Goal: Transaction & Acquisition: Purchase product/service

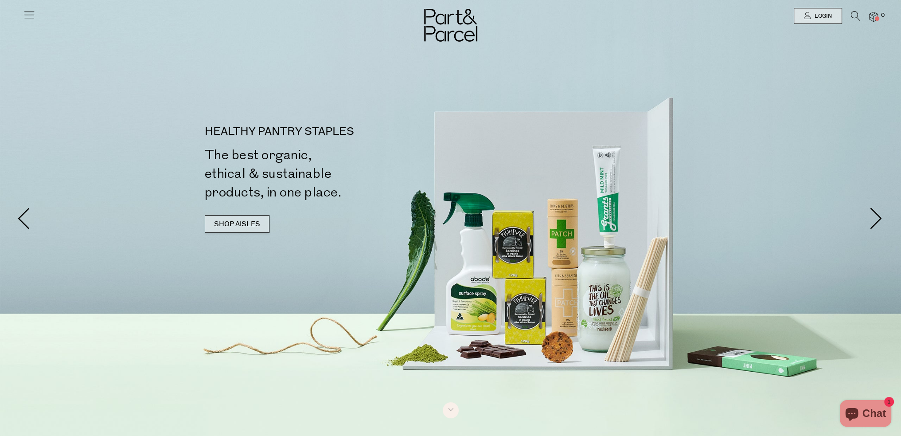
click at [243, 223] on link "SHOP AISLES" at bounding box center [237, 224] width 65 height 18
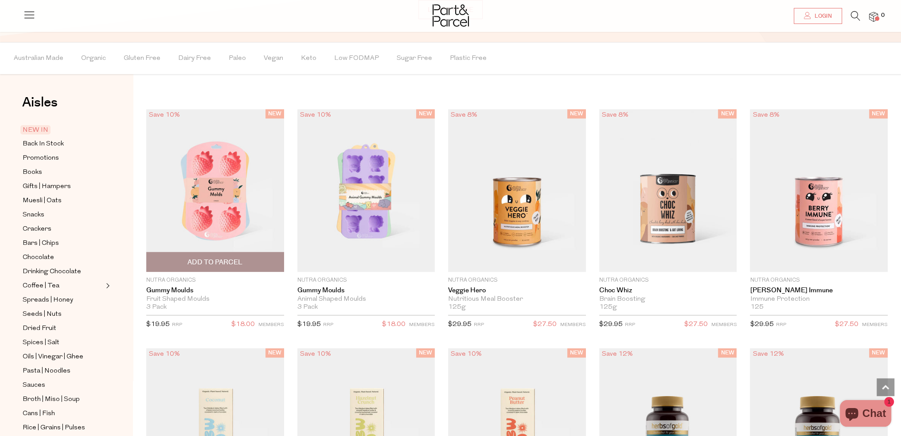
scroll to position [786, 0]
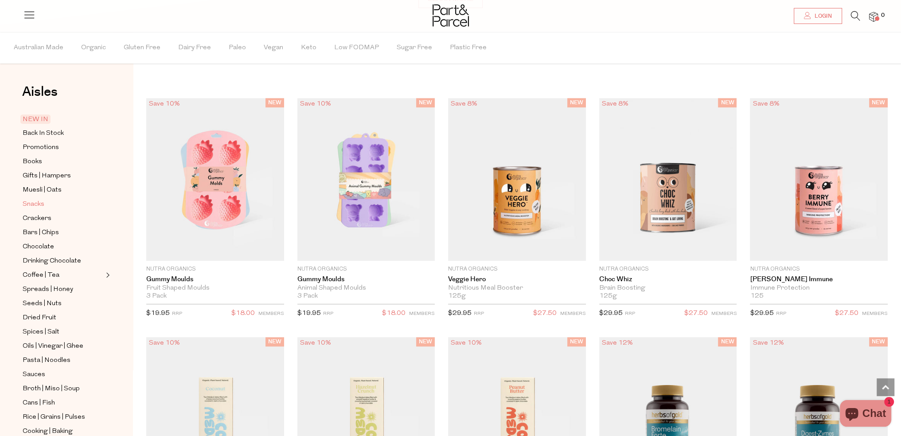
click at [40, 206] on span "Snacks" at bounding box center [34, 204] width 22 height 11
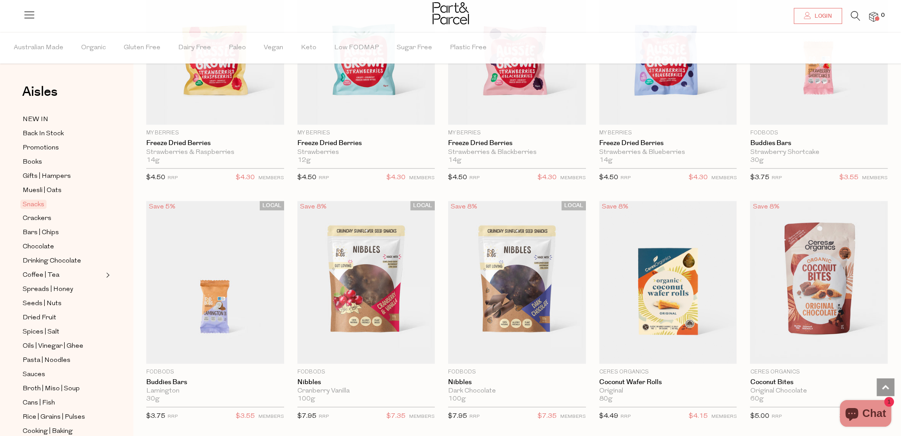
scroll to position [1285, 0]
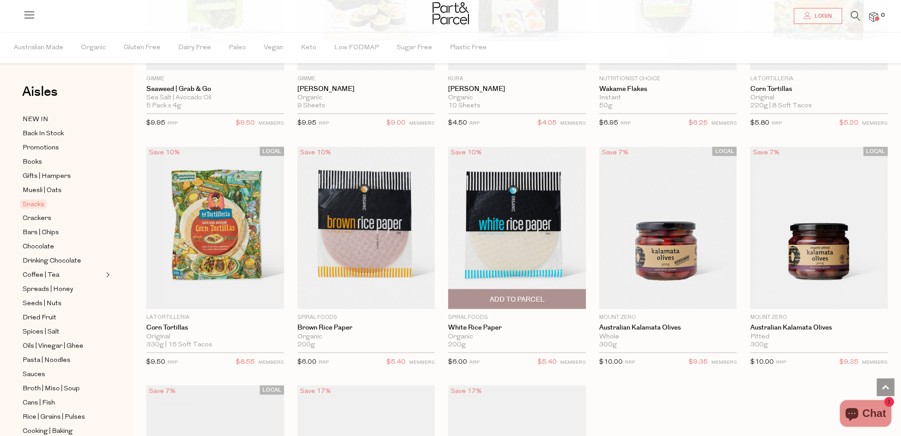
scroll to position [2880, 0]
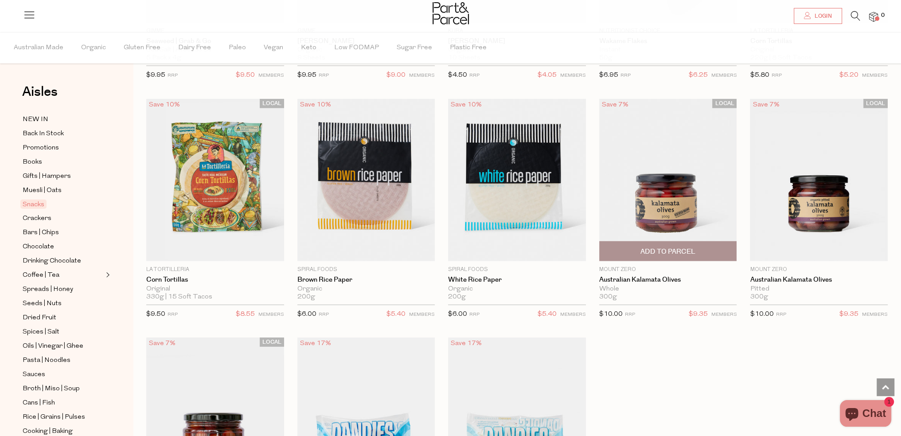
click at [681, 247] on span "Add To Parcel" at bounding box center [667, 251] width 55 height 9
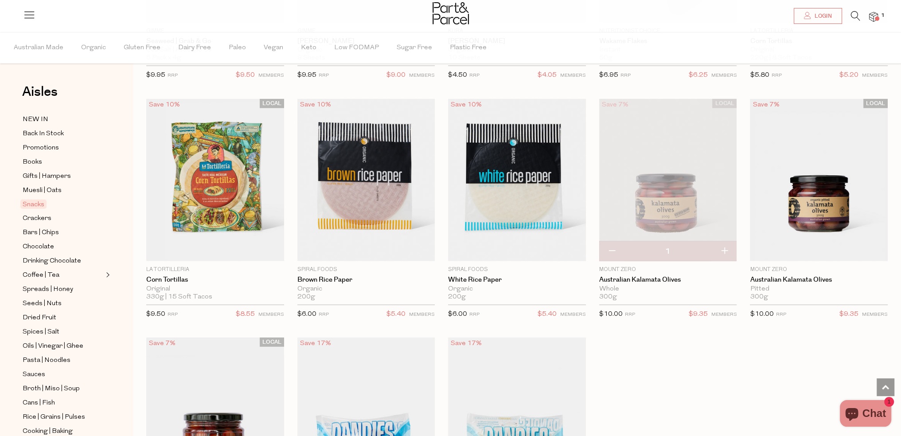
click at [720, 244] on button "button" at bounding box center [723, 250] width 25 height 19
type input "2"
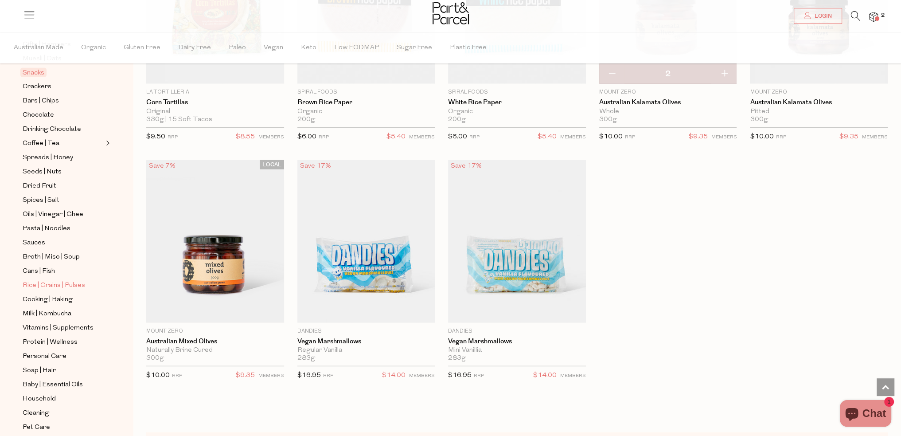
scroll to position [133, 0]
click at [54, 336] on span "Protein | Wellness" at bounding box center [50, 340] width 55 height 11
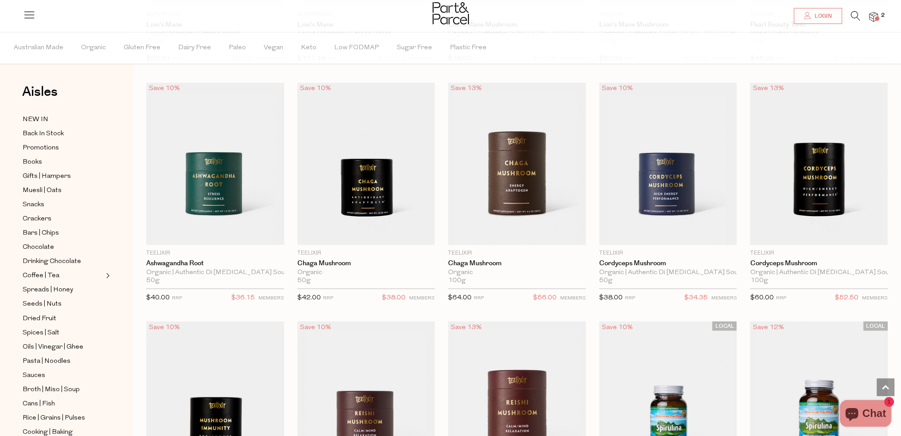
scroll to position [2038, 0]
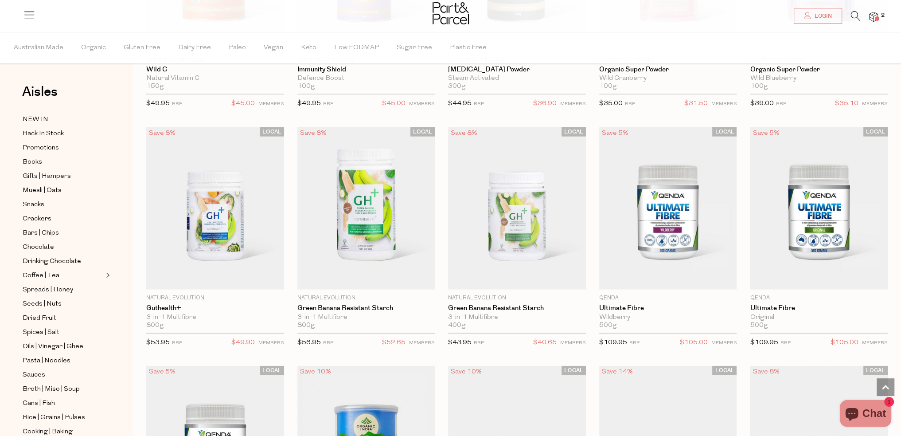
scroll to position [2836, 0]
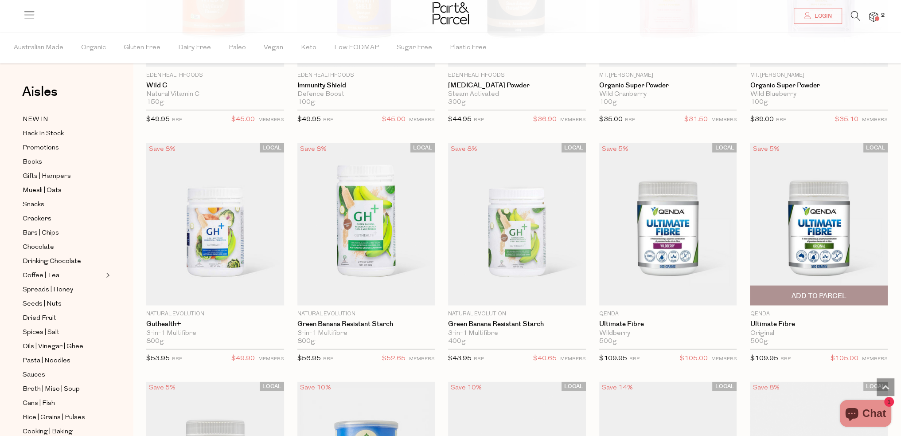
click at [790, 238] on img at bounding box center [819, 224] width 138 height 163
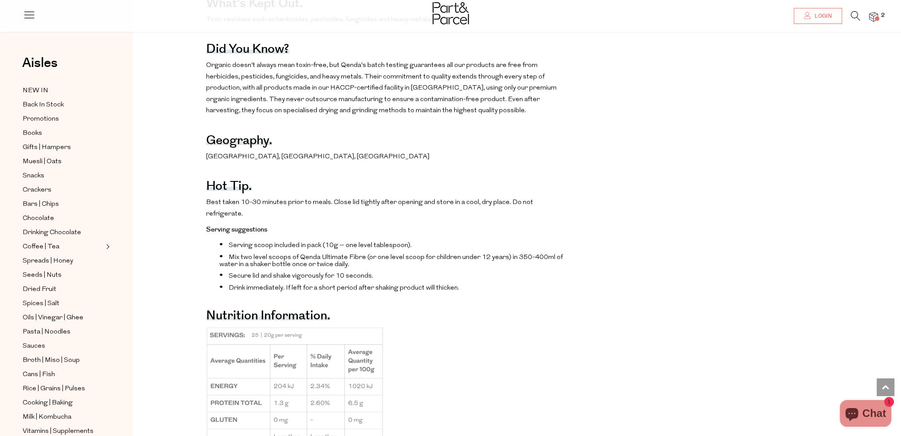
scroll to position [709, 0]
